Goal: Transaction & Acquisition: Book appointment/travel/reservation

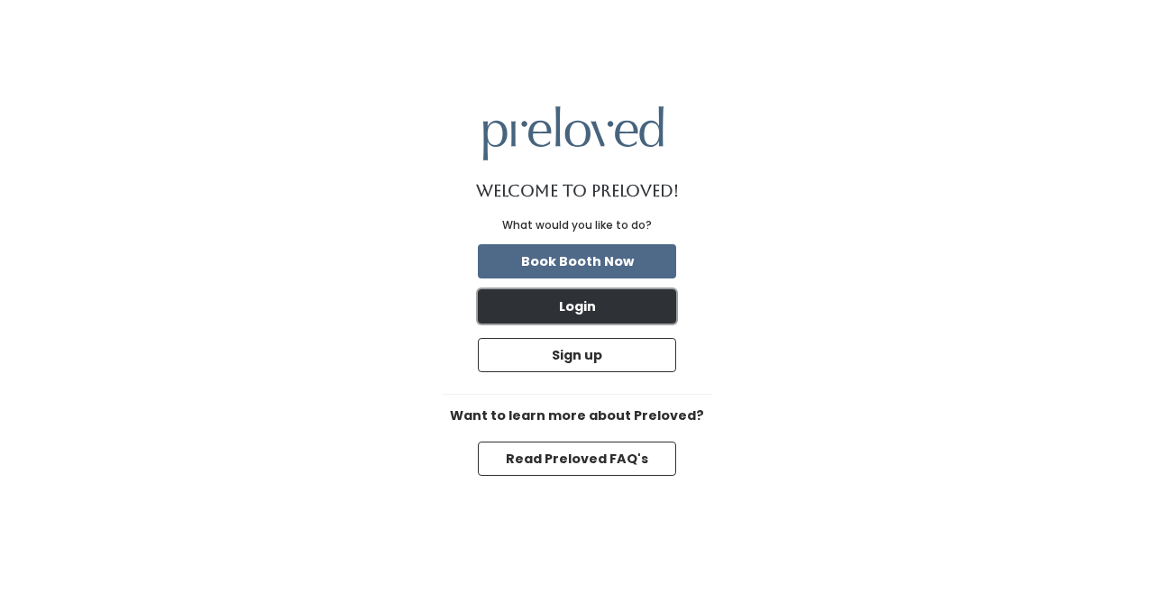
click at [607, 309] on button "Login" at bounding box center [577, 306] width 198 height 34
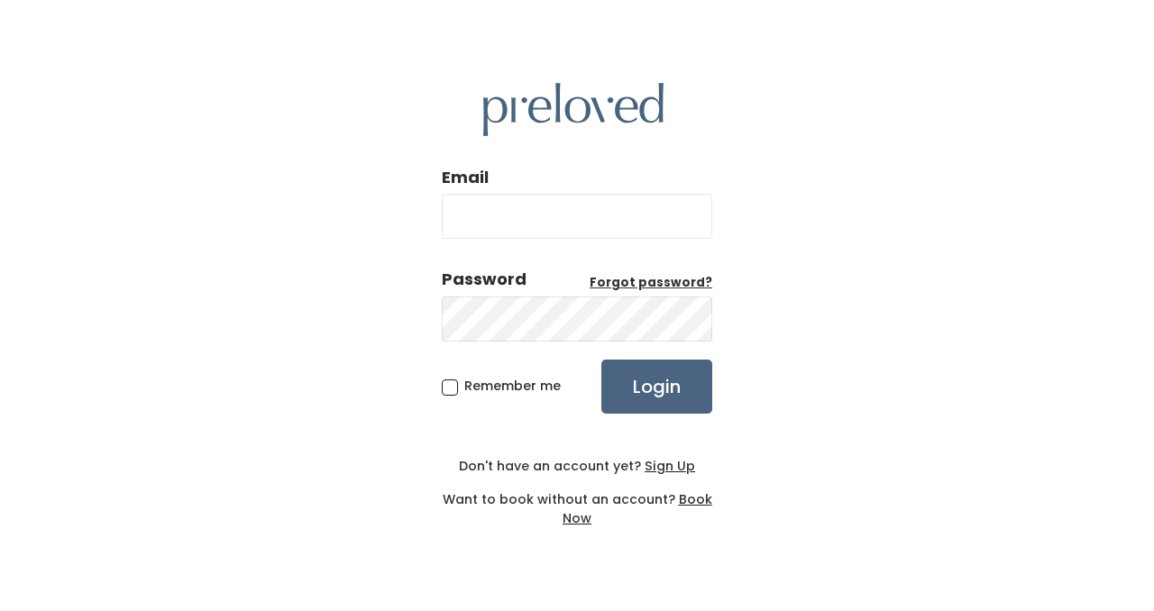
type input "[EMAIL_ADDRESS][DOMAIN_NAME]"
click at [638, 377] on input "Login" at bounding box center [656, 387] width 111 height 54
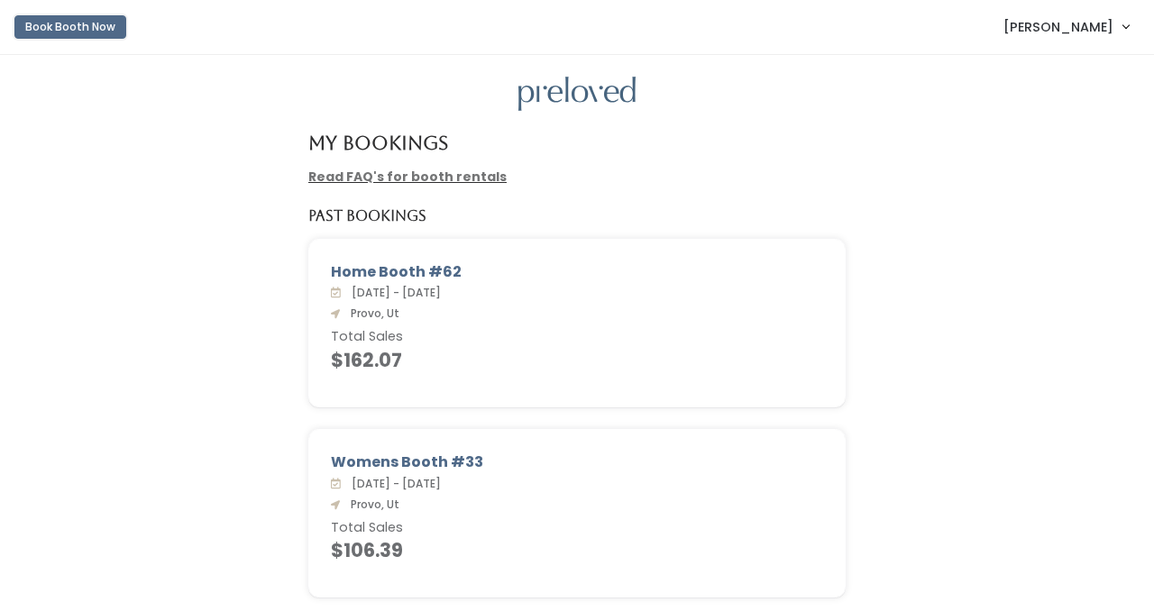
click at [91, 31] on button "Book Booth Now" at bounding box center [70, 26] width 112 height 23
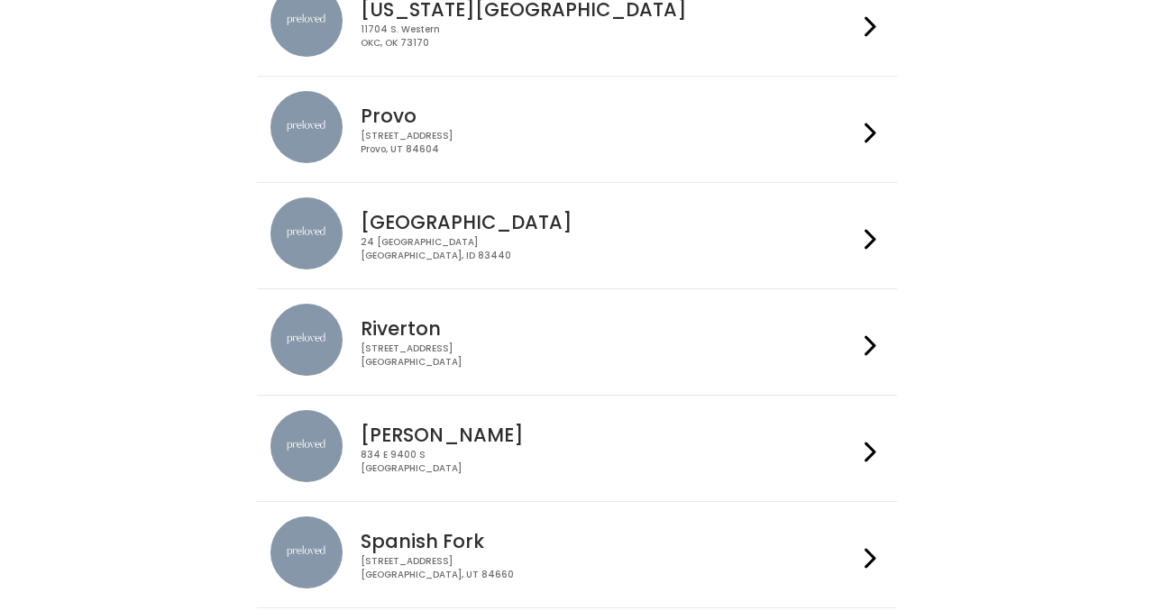
scroll to position [583, 0]
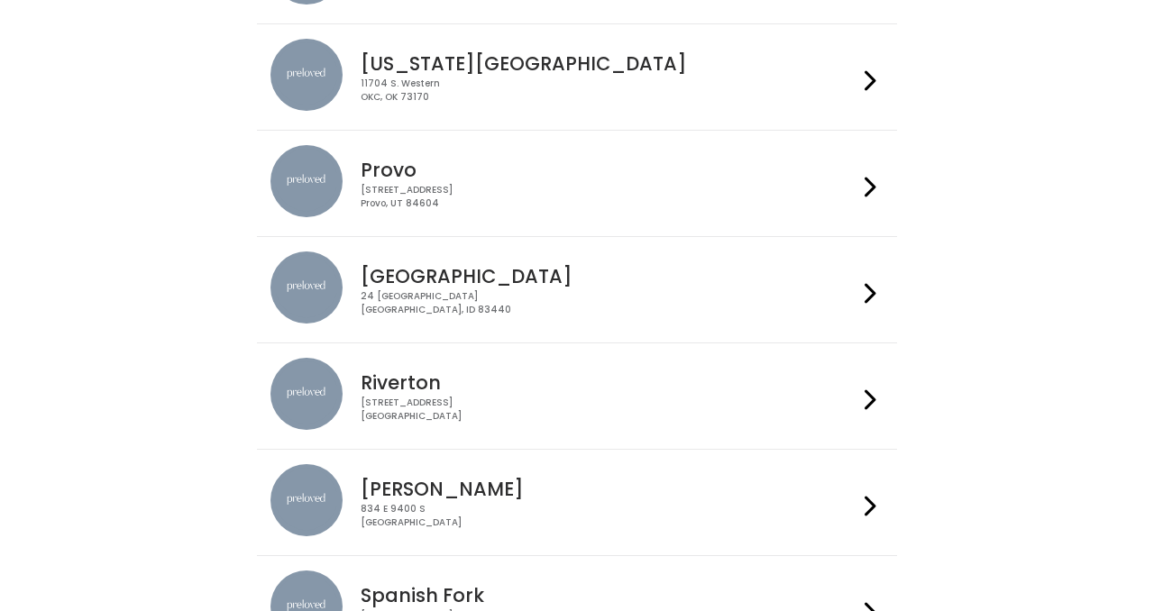
click at [653, 181] on div "Provo 230 W Cougar Blvd Provo, UT 84604" at bounding box center [604, 177] width 503 height 65
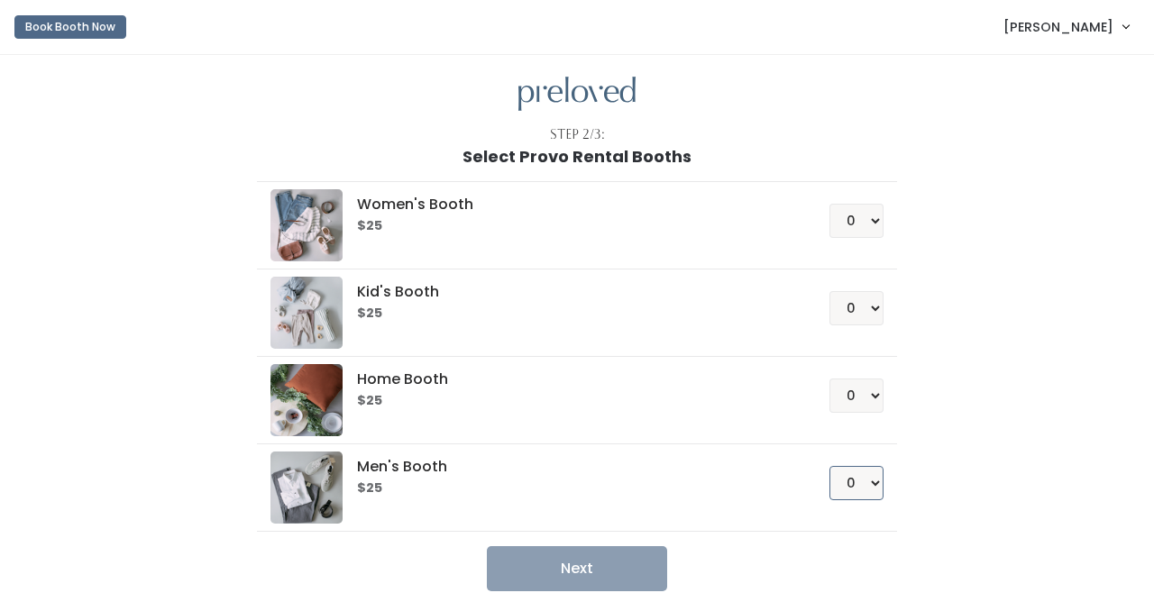
click at [874, 480] on select "0 1 2 3 4" at bounding box center [856, 483] width 54 height 34
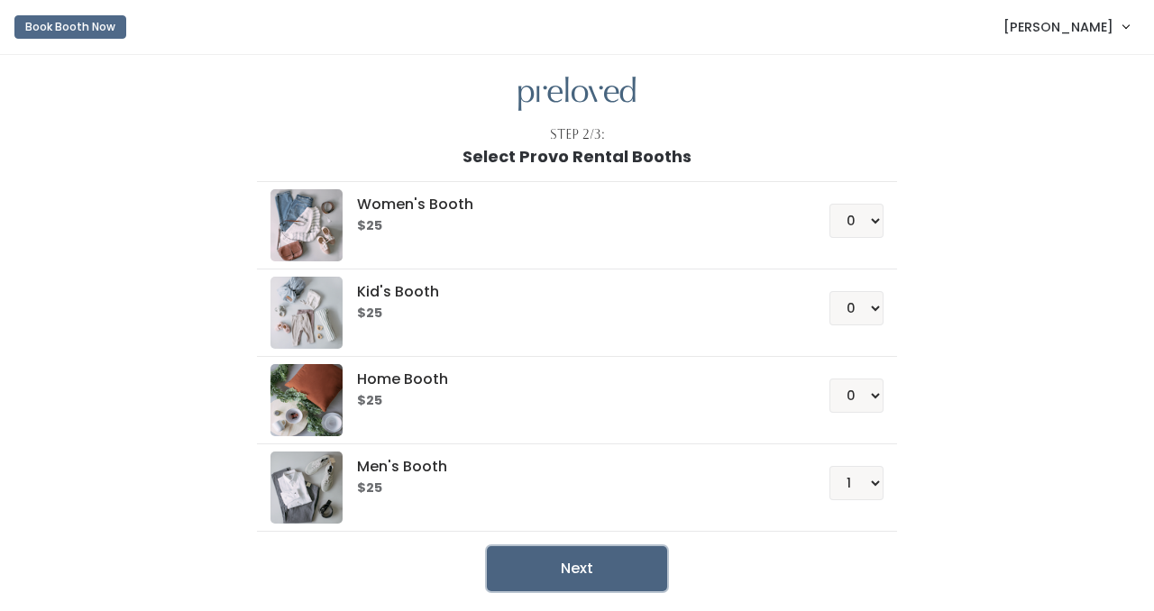
click at [630, 571] on button "Next" at bounding box center [577, 568] width 180 height 45
click at [874, 490] on select "0 1 2 3 4" at bounding box center [856, 483] width 54 height 34
select select "0"
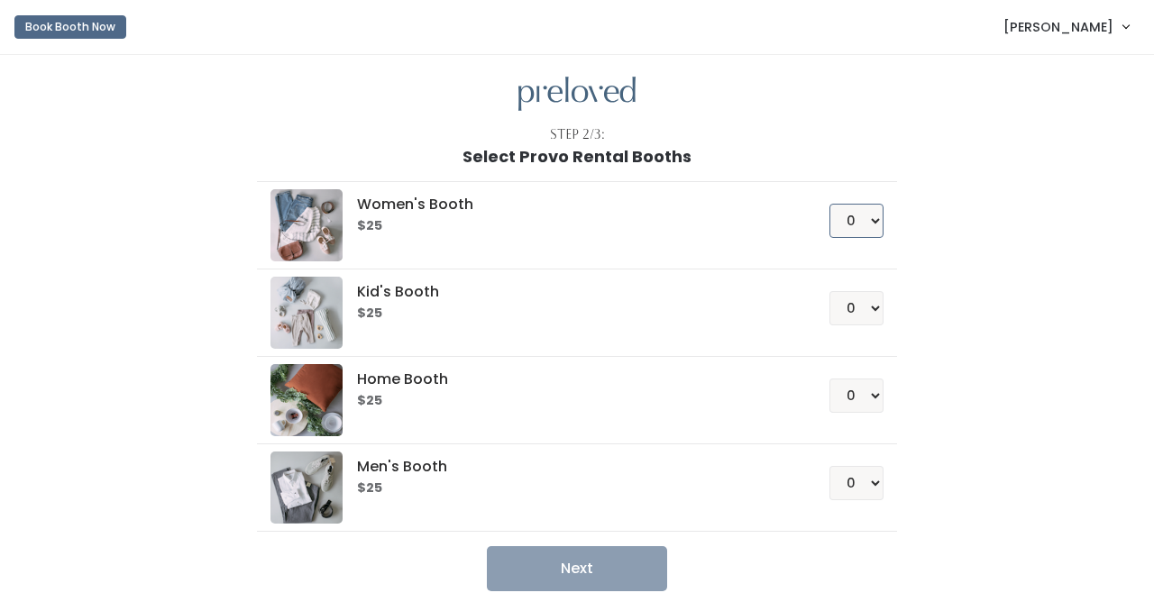
click at [868, 216] on select "0 1 2 3 4" at bounding box center [856, 221] width 54 height 34
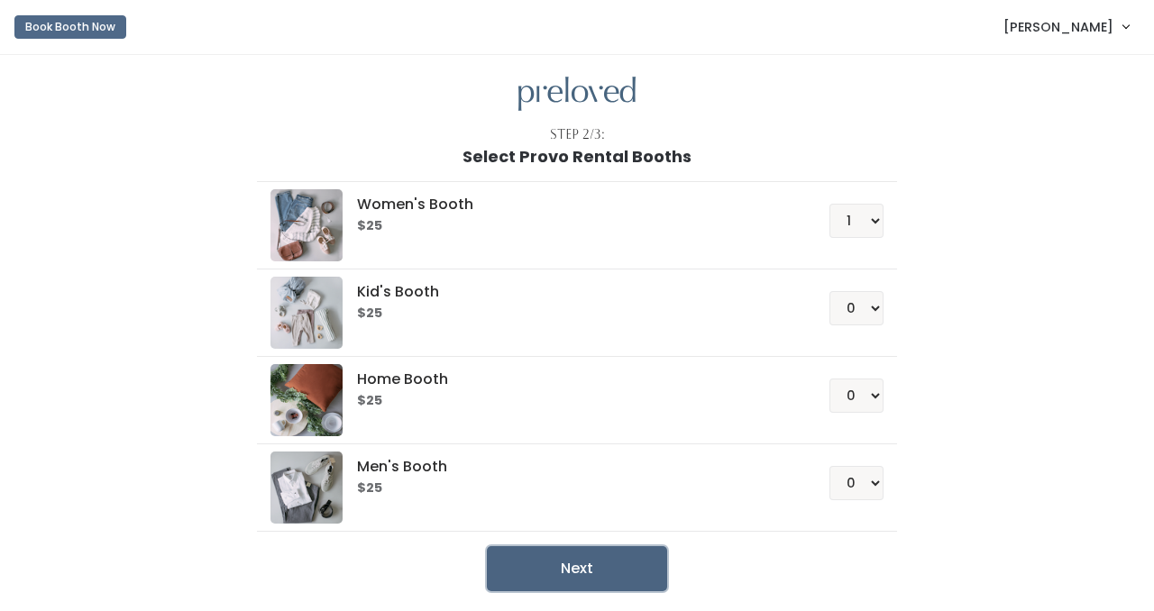
click at [630, 559] on button "Next" at bounding box center [577, 568] width 180 height 45
click at [879, 222] on select "0 1 2 3 4" at bounding box center [856, 221] width 54 height 34
select select "0"
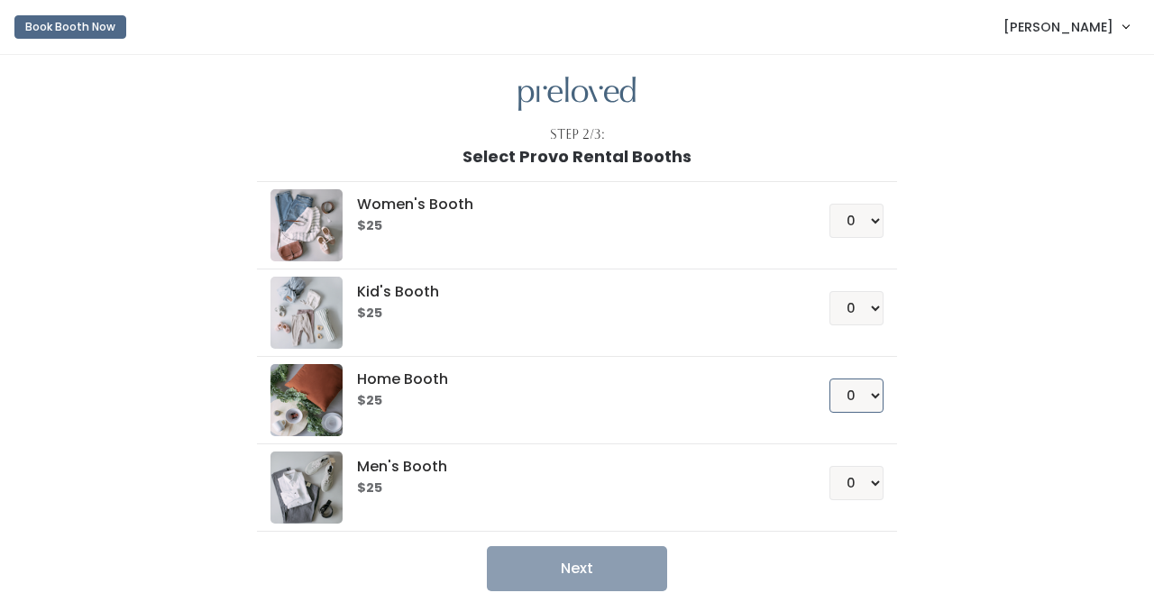
click at [873, 399] on select "0 1 2 3 4" at bounding box center [856, 396] width 54 height 34
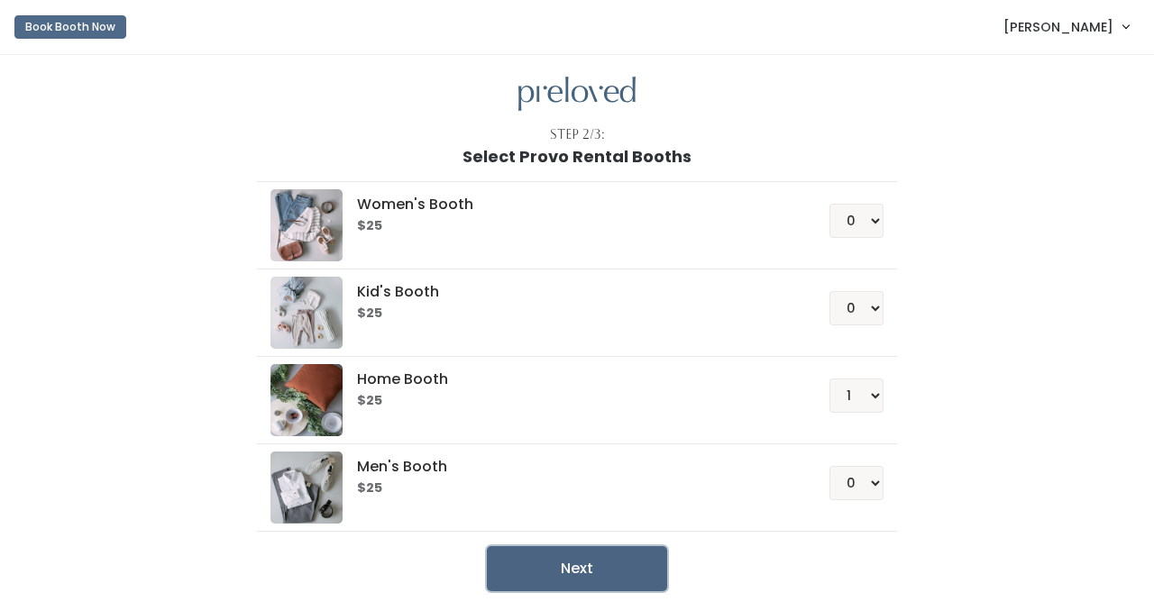
click at [620, 566] on button "Next" at bounding box center [577, 568] width 180 height 45
click at [872, 393] on select "0 1 2 3 4" at bounding box center [856, 396] width 54 height 34
select select "0"
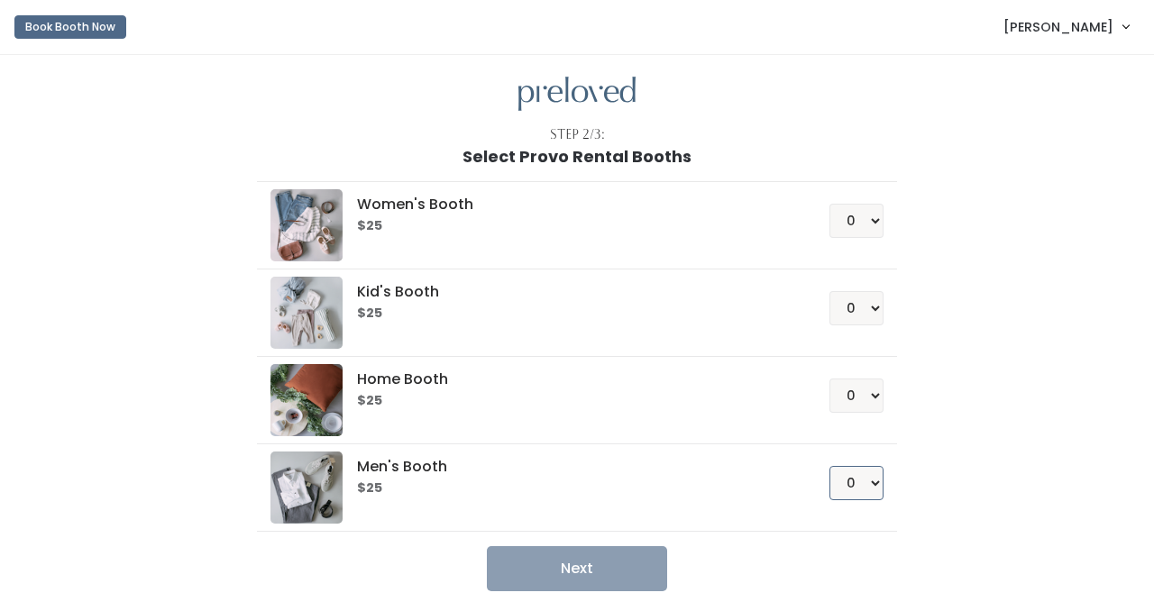
click at [875, 485] on select "0 1 2 3 4" at bounding box center [856, 483] width 54 height 34
select select "1"
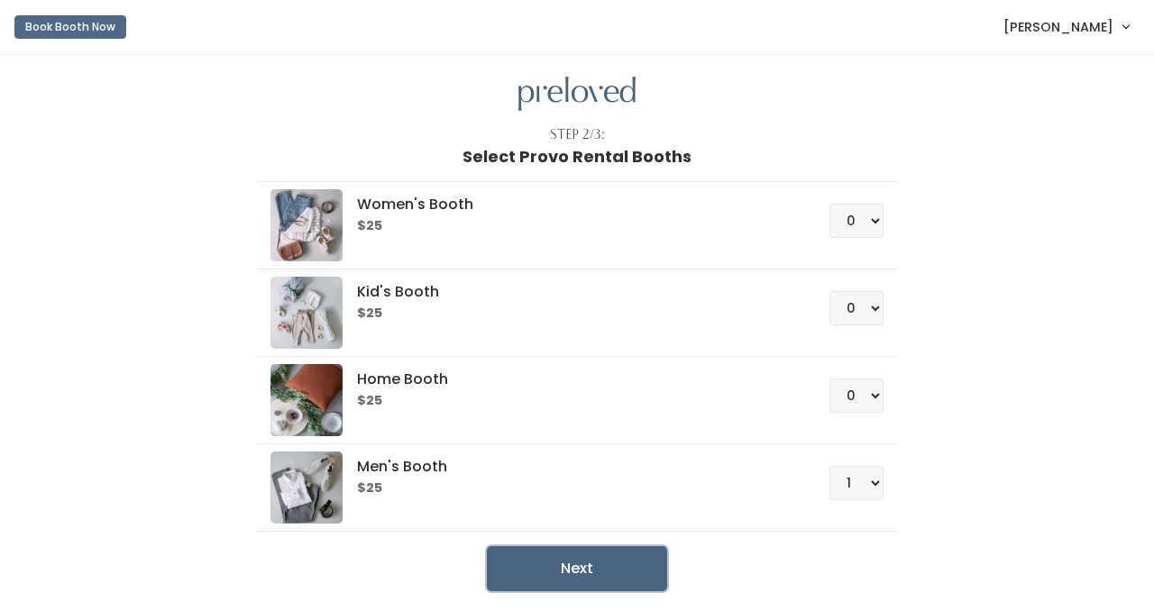
click at [598, 565] on button "Next" at bounding box center [577, 568] width 180 height 45
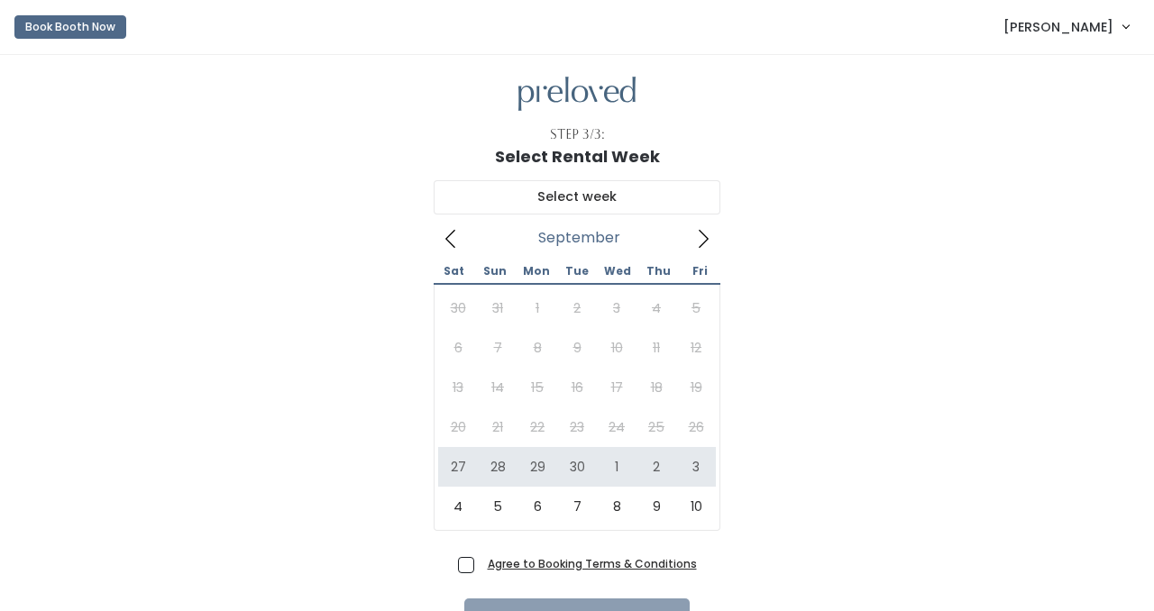
scroll to position [102, 0]
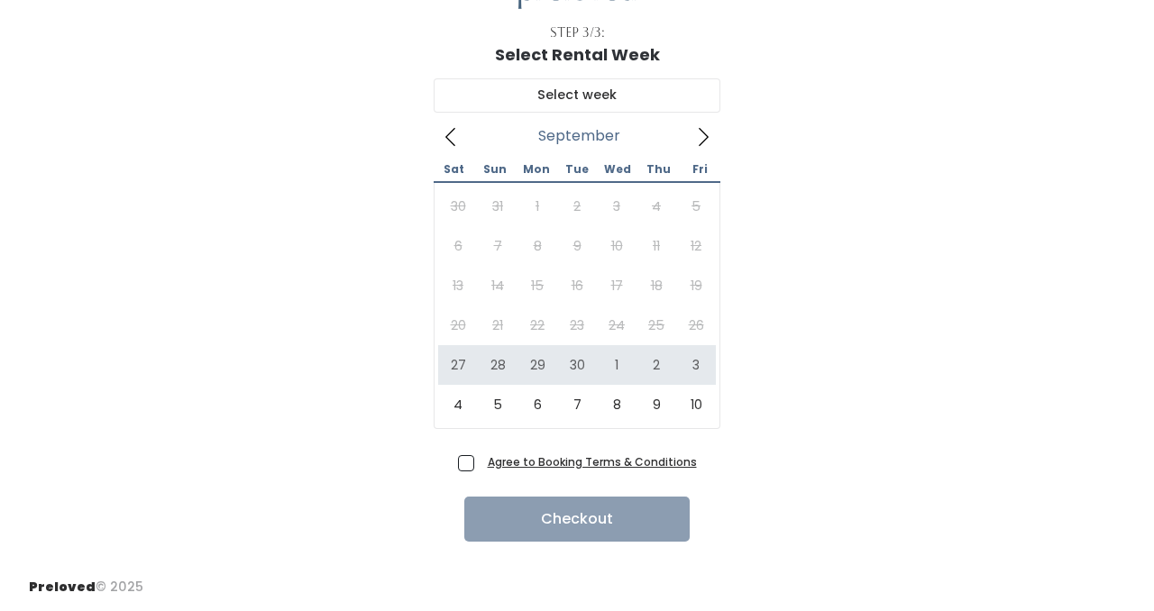
click at [702, 135] on icon at bounding box center [703, 137] width 20 height 20
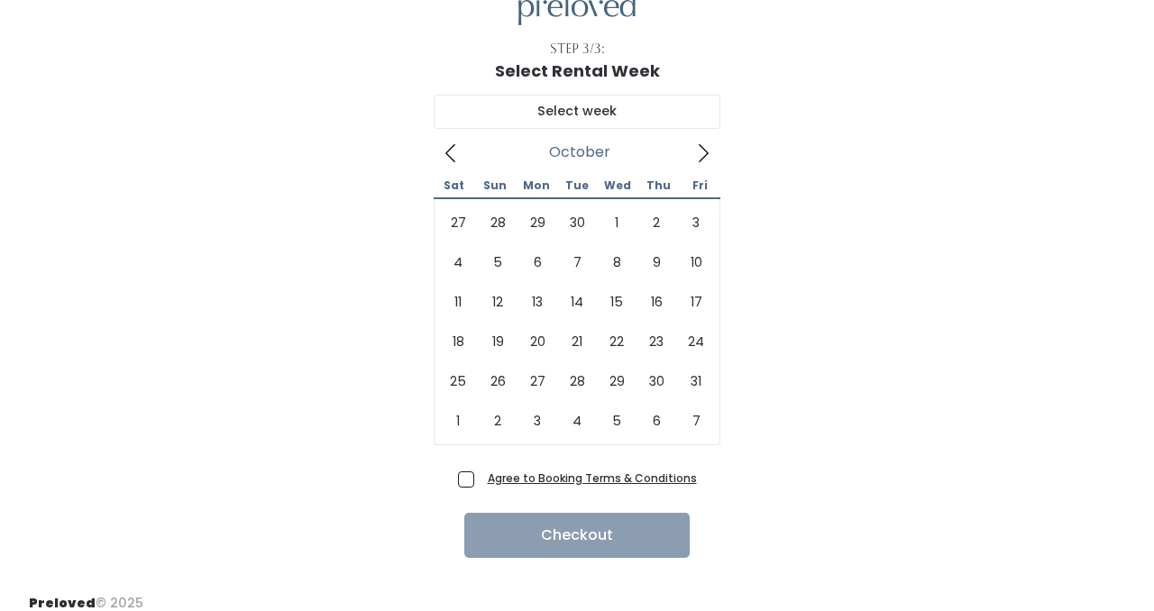
scroll to position [92, 0]
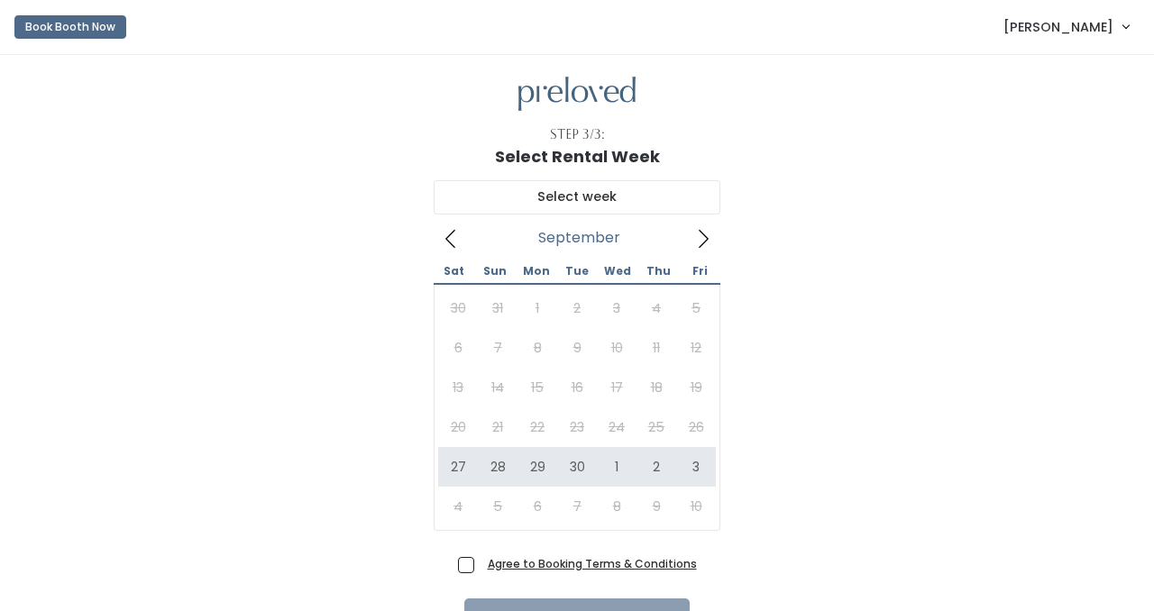
click at [706, 240] on icon at bounding box center [704, 239] width 10 height 18
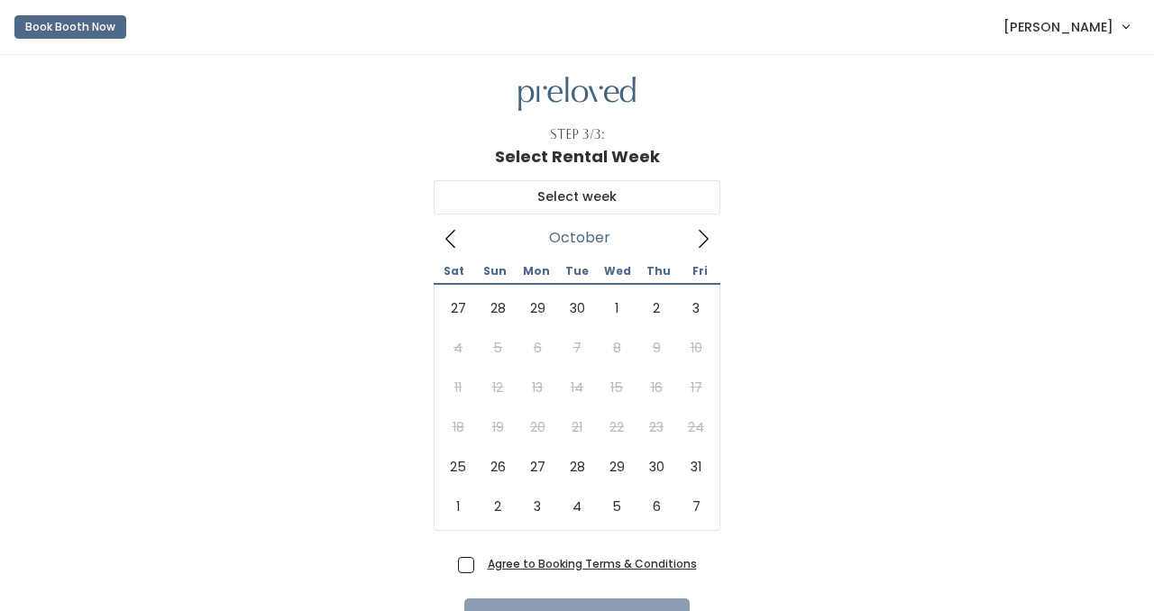
click at [703, 237] on icon at bounding box center [703, 239] width 20 height 20
click at [704, 237] on icon at bounding box center [703, 239] width 20 height 20
click at [448, 239] on icon at bounding box center [451, 239] width 20 height 20
click at [704, 236] on icon at bounding box center [703, 239] width 20 height 20
click at [605, 349] on div "27 28 29 30 1 2 3 4 5 6 7 8 9 10 11 12 13 14 15 16 17 18 19 20 21 22 23 24 25 2…" at bounding box center [577, 407] width 278 height 238
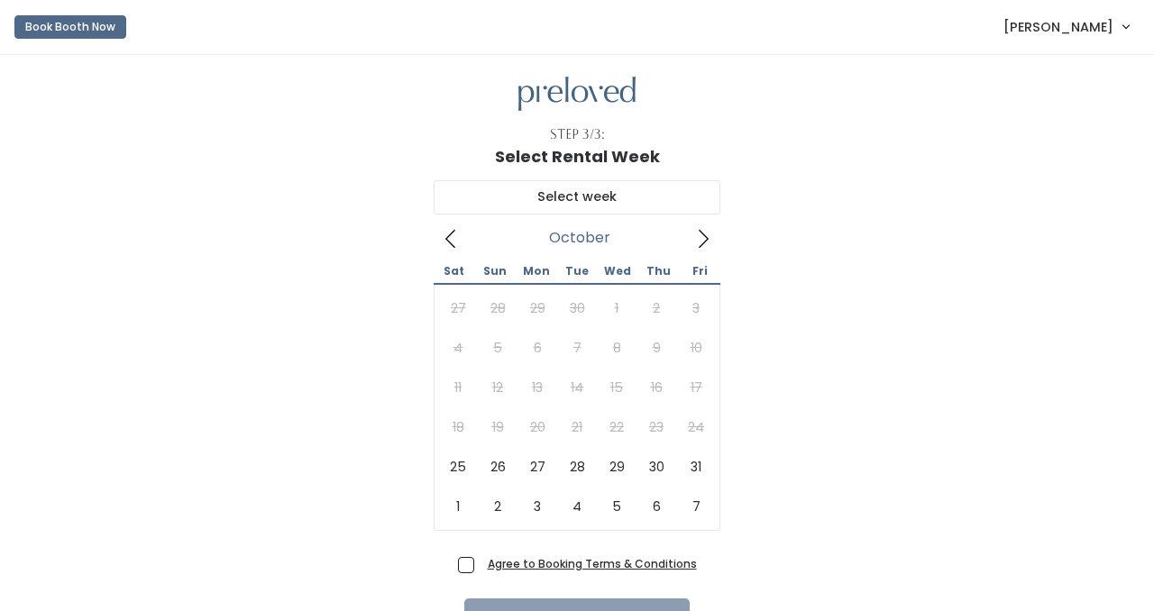
click at [605, 306] on div "27 28 29 30 1 2 3 4 5 6 7 8 9 10 11 12 13 14 15 16 17 18 19 20 21 22 23 24 25 2…" at bounding box center [577, 407] width 278 height 238
click at [451, 237] on icon at bounding box center [451, 239] width 20 height 20
click at [81, 25] on button "Book Booth Now" at bounding box center [70, 26] width 112 height 23
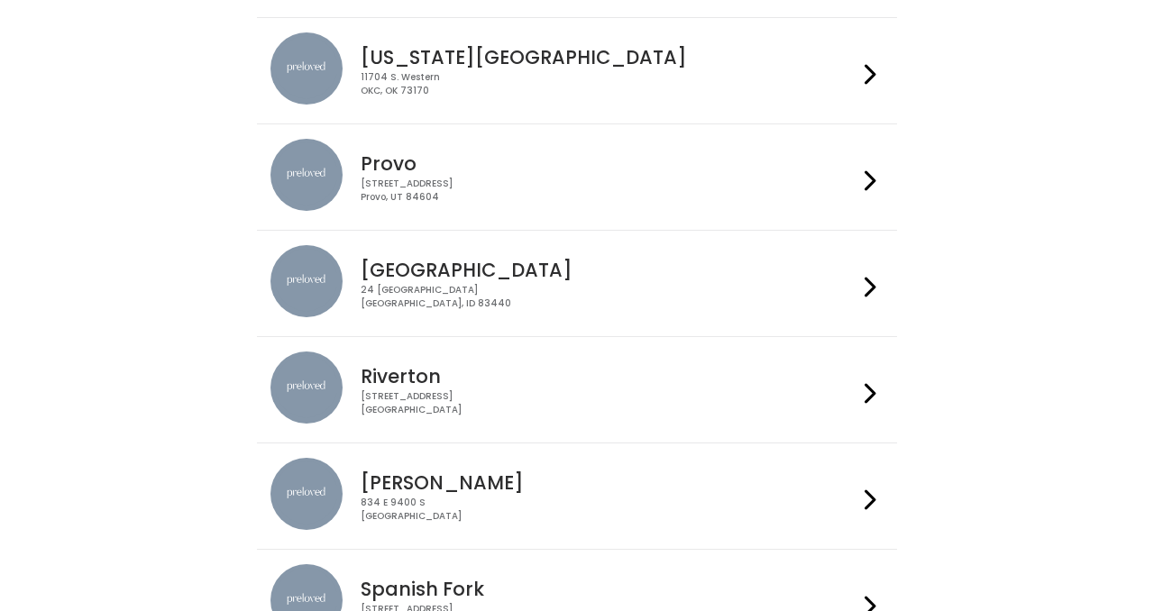
scroll to position [597, 0]
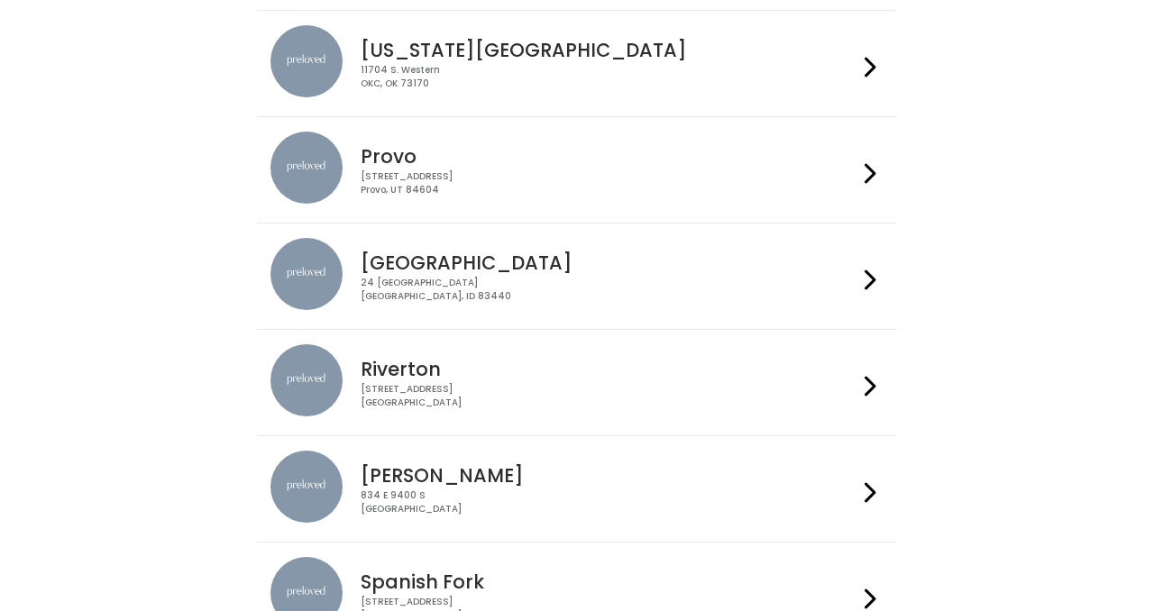
click at [529, 181] on div "[STREET_ADDRESS]" at bounding box center [609, 183] width 496 height 26
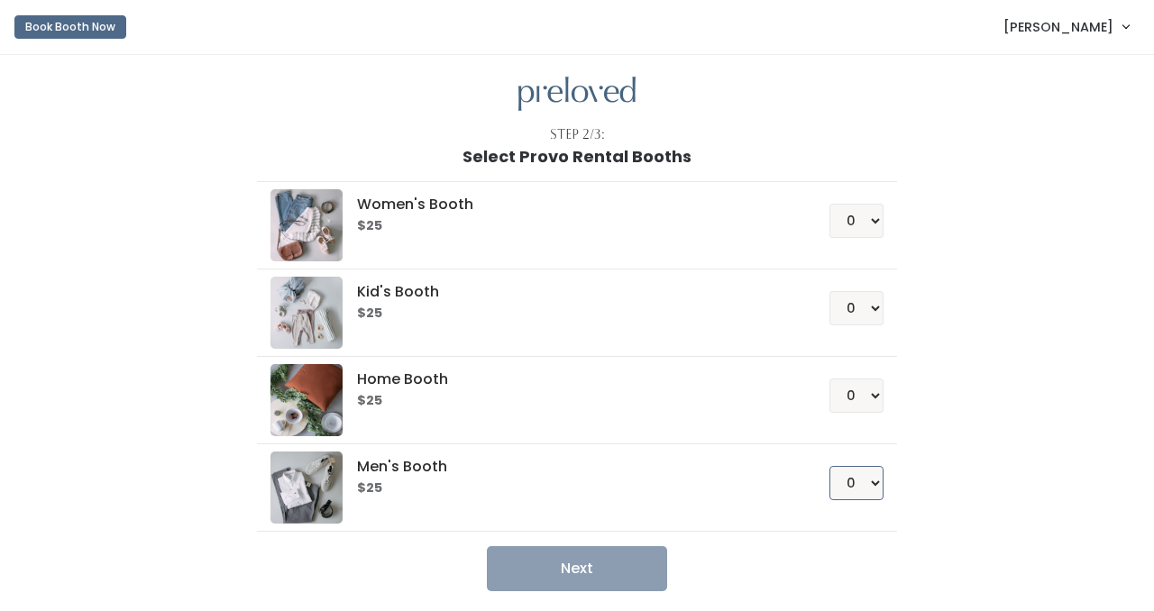
click at [872, 483] on select "0 1 2 3 4" at bounding box center [856, 483] width 54 height 34
select select "1"
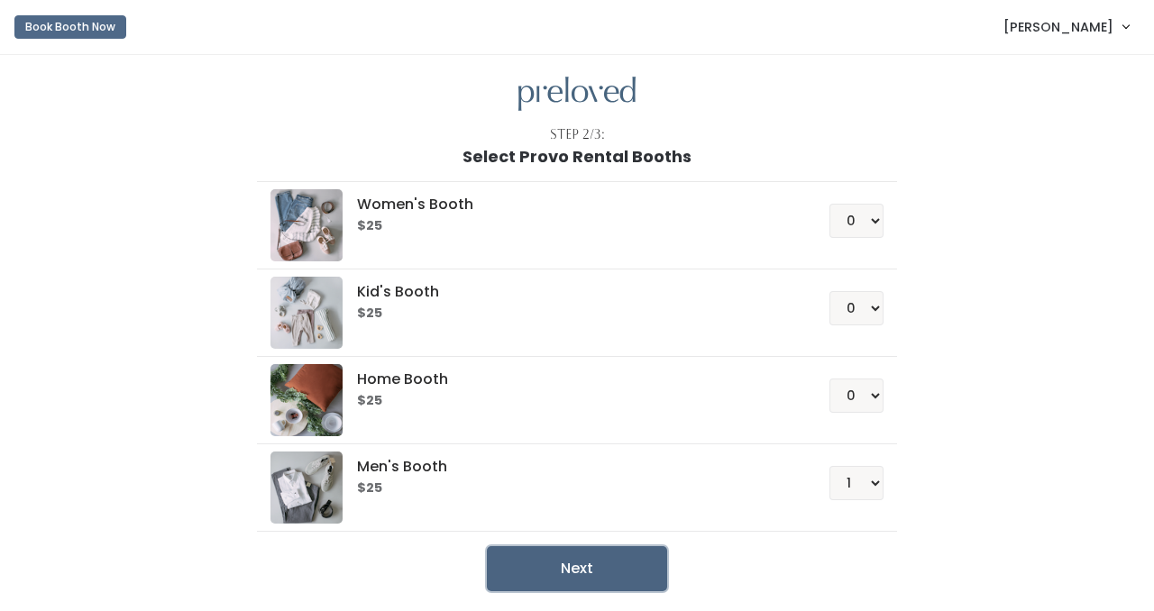
click at [623, 569] on button "Next" at bounding box center [577, 568] width 180 height 45
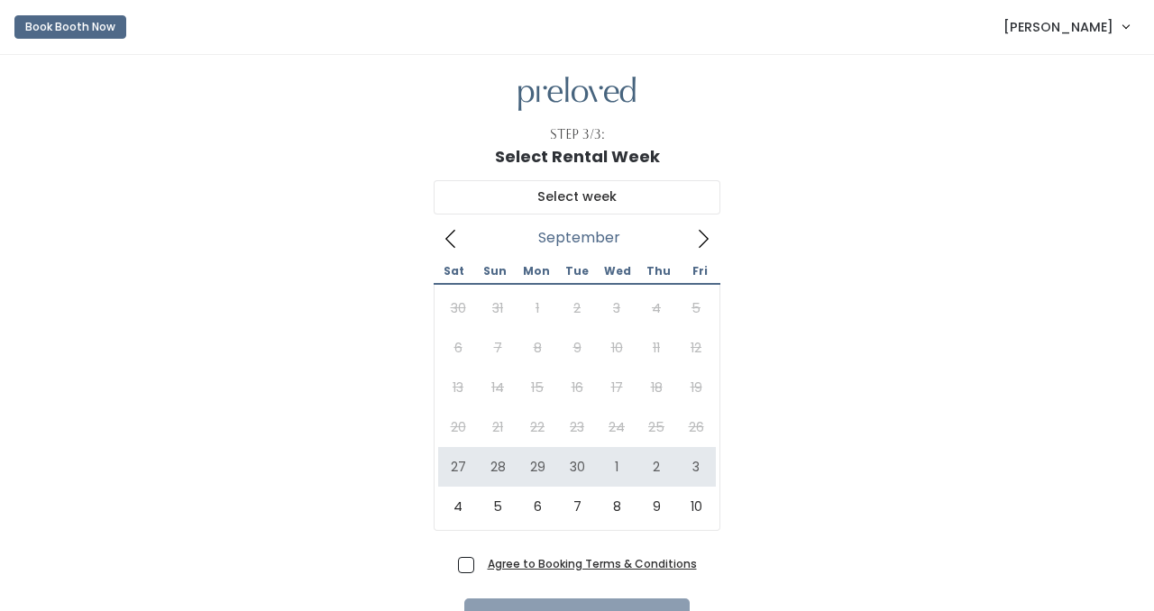
click at [702, 241] on icon at bounding box center [703, 239] width 20 height 20
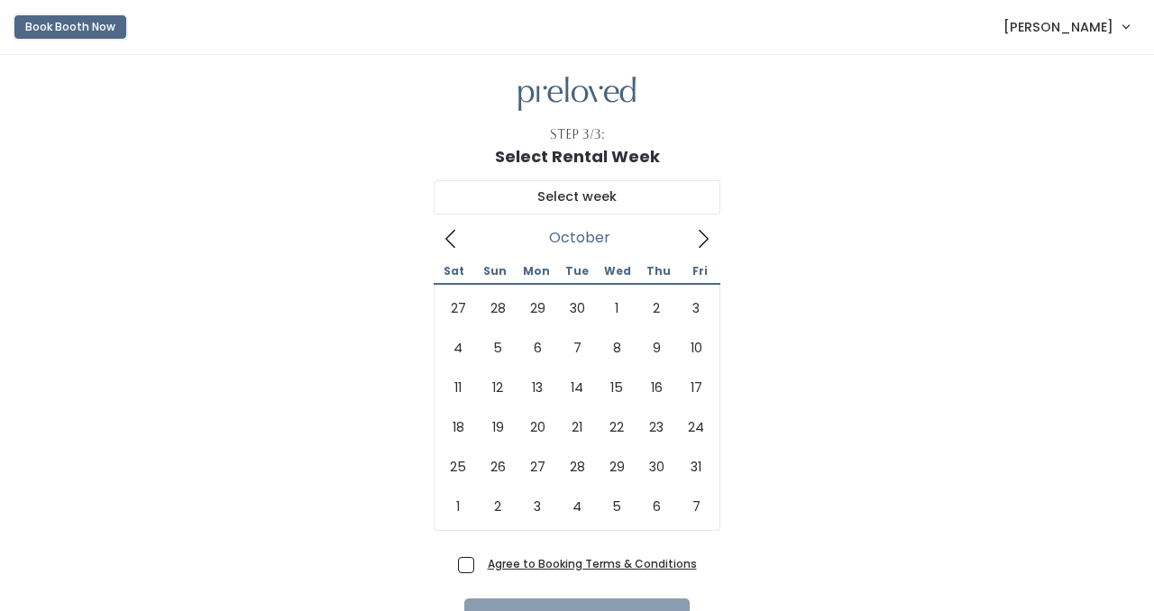
click at [99, 26] on button "Book Booth Now" at bounding box center [70, 26] width 112 height 23
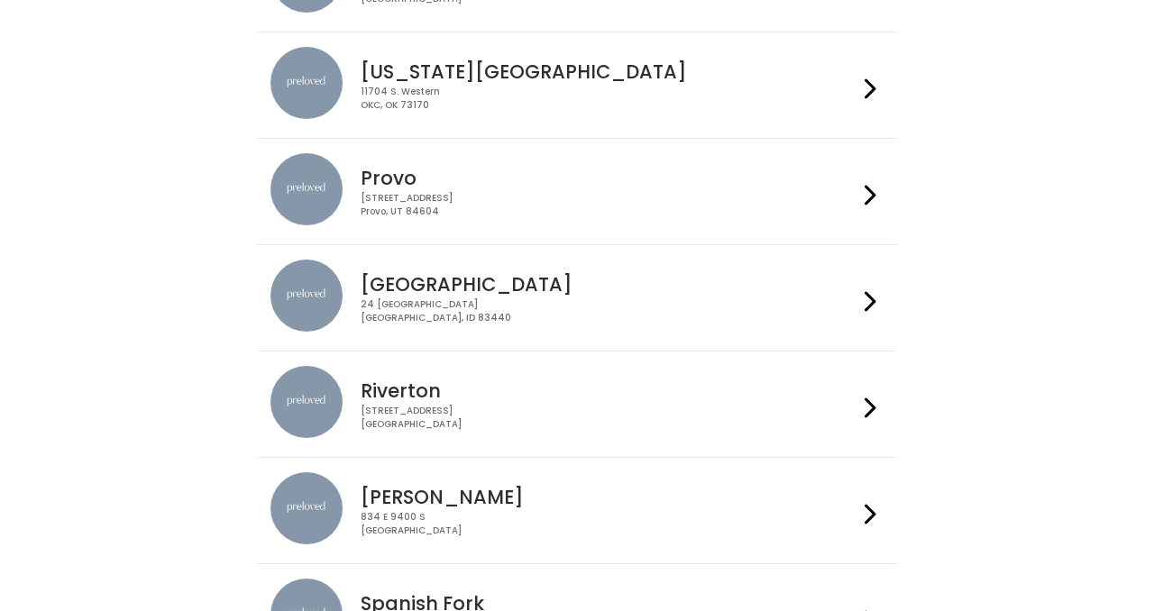
scroll to position [543, 0]
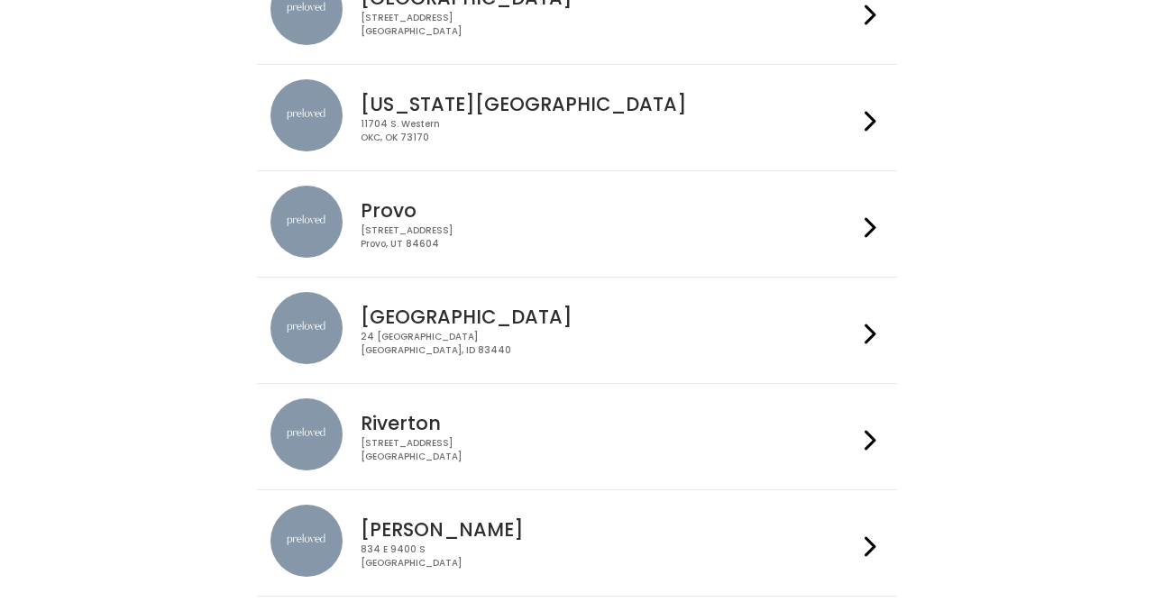
click at [562, 185] on li "Provo [STREET_ADDRESS]" at bounding box center [576, 223] width 639 height 107
click at [578, 235] on div "[STREET_ADDRESS]" at bounding box center [609, 237] width 496 height 26
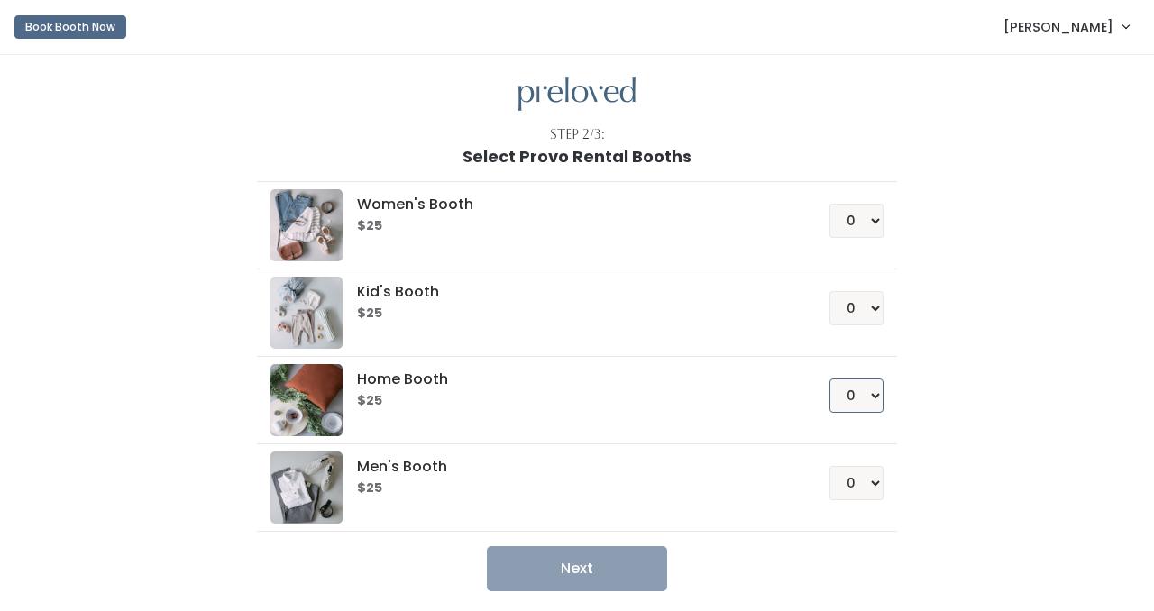
click at [873, 392] on select "0 1 2 3 4" at bounding box center [856, 396] width 54 height 34
select select "1"
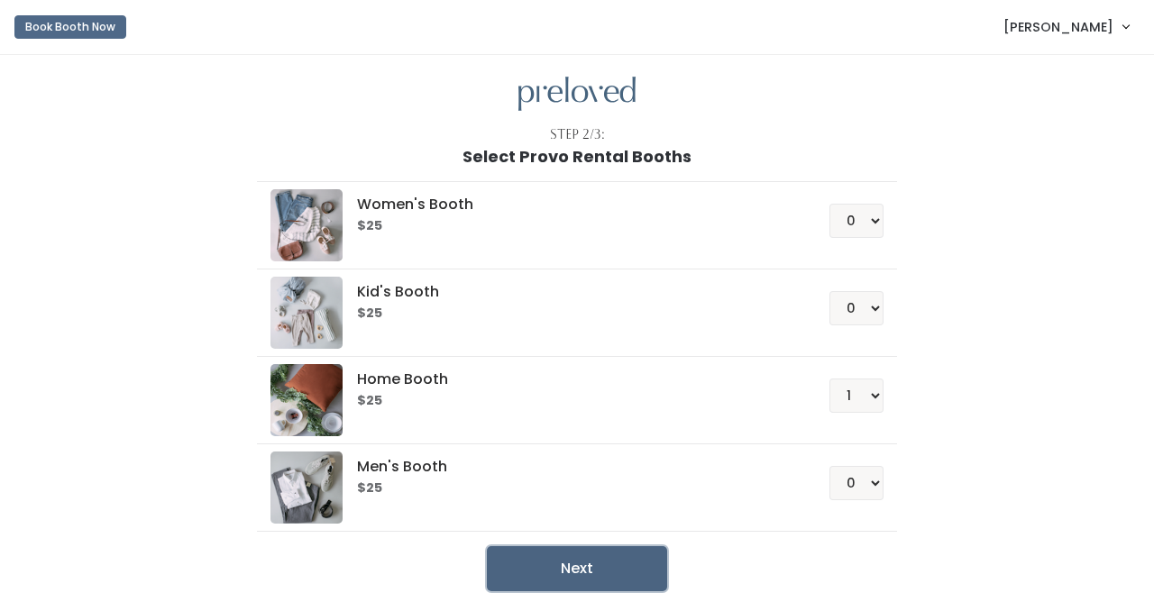
click at [622, 566] on button "Next" at bounding box center [577, 568] width 180 height 45
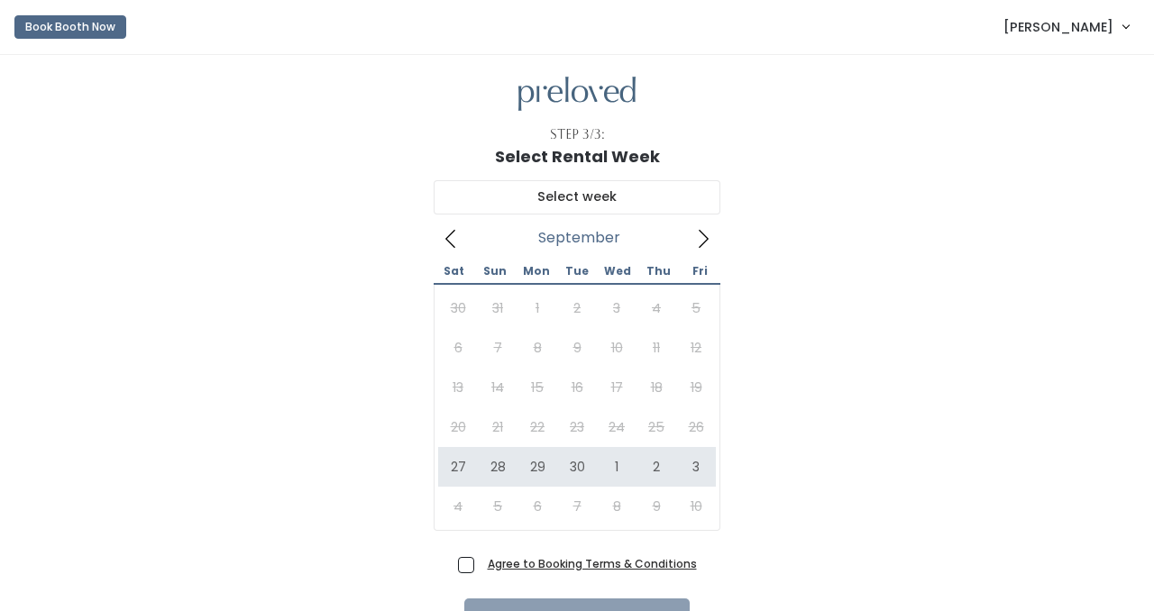
click at [702, 235] on icon at bounding box center [703, 239] width 20 height 20
